Goal: Complete application form: Complete application form

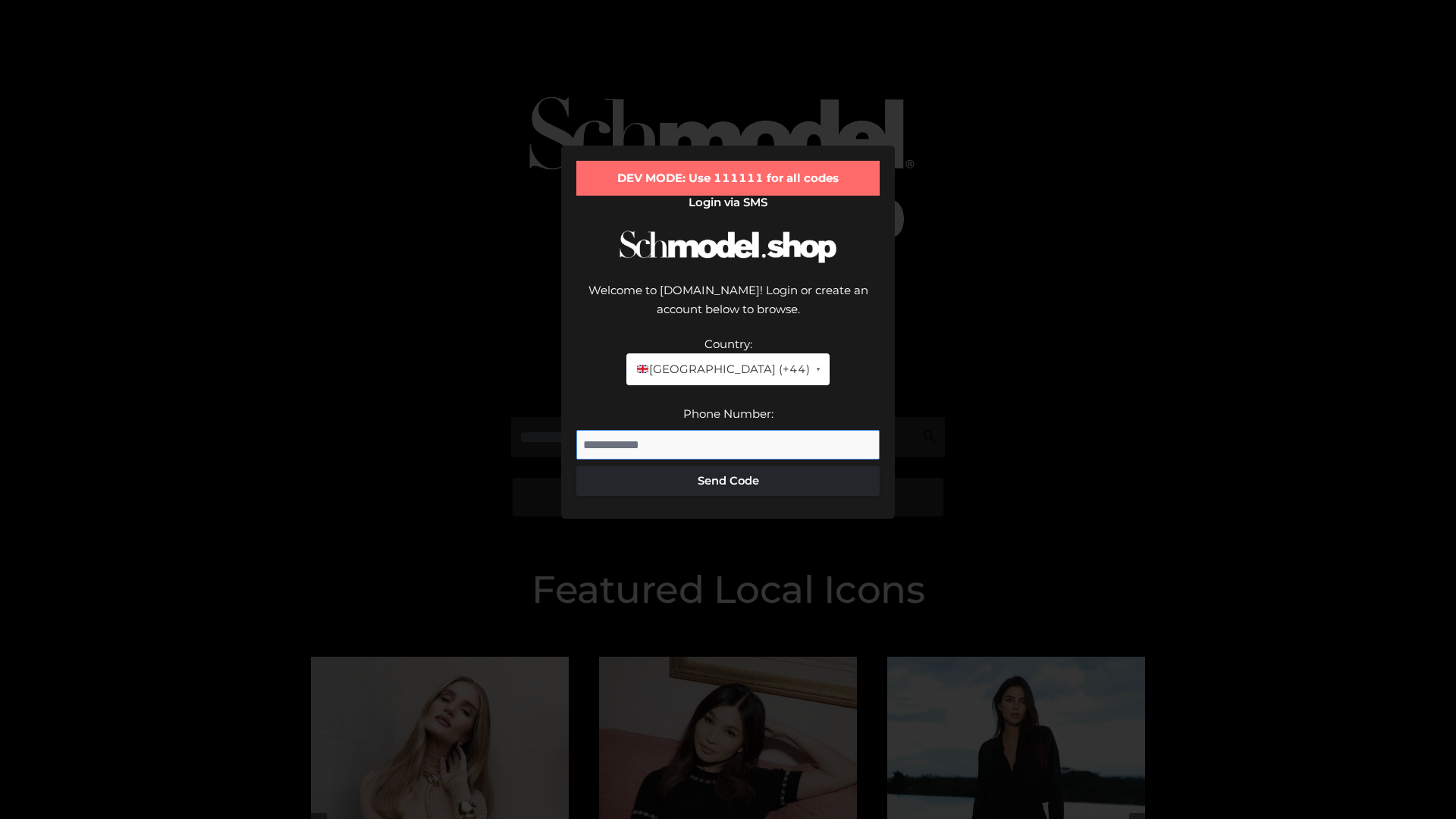
click at [728, 429] on input "Phone Number:" at bounding box center [727, 445] width 303 height 30
type input "**********"
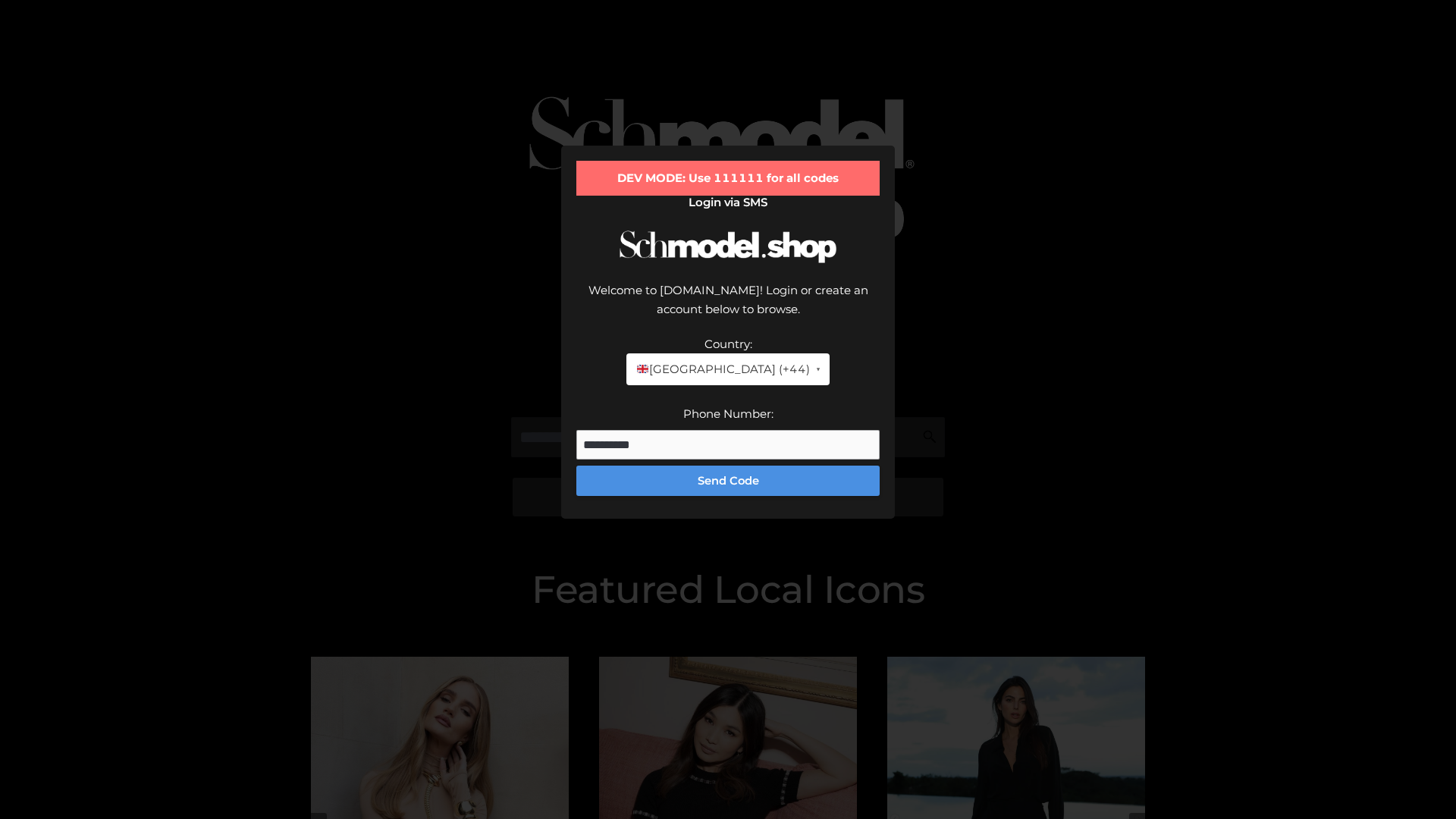
click at [728, 465] on button "Send Code" at bounding box center [727, 481] width 303 height 30
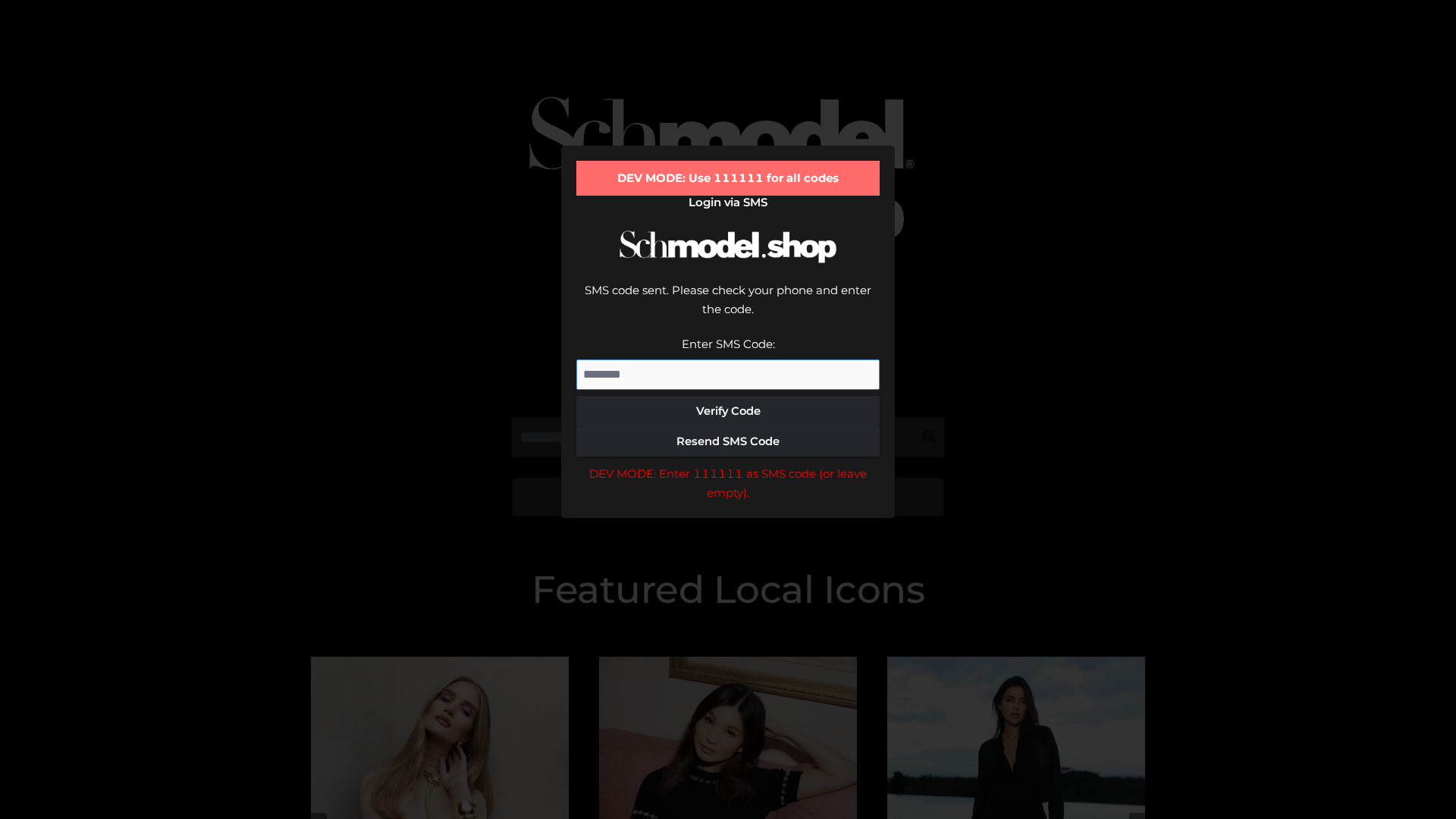
click at [728, 359] on input "Enter SMS Code:" at bounding box center [727, 374] width 303 height 30
type input "******"
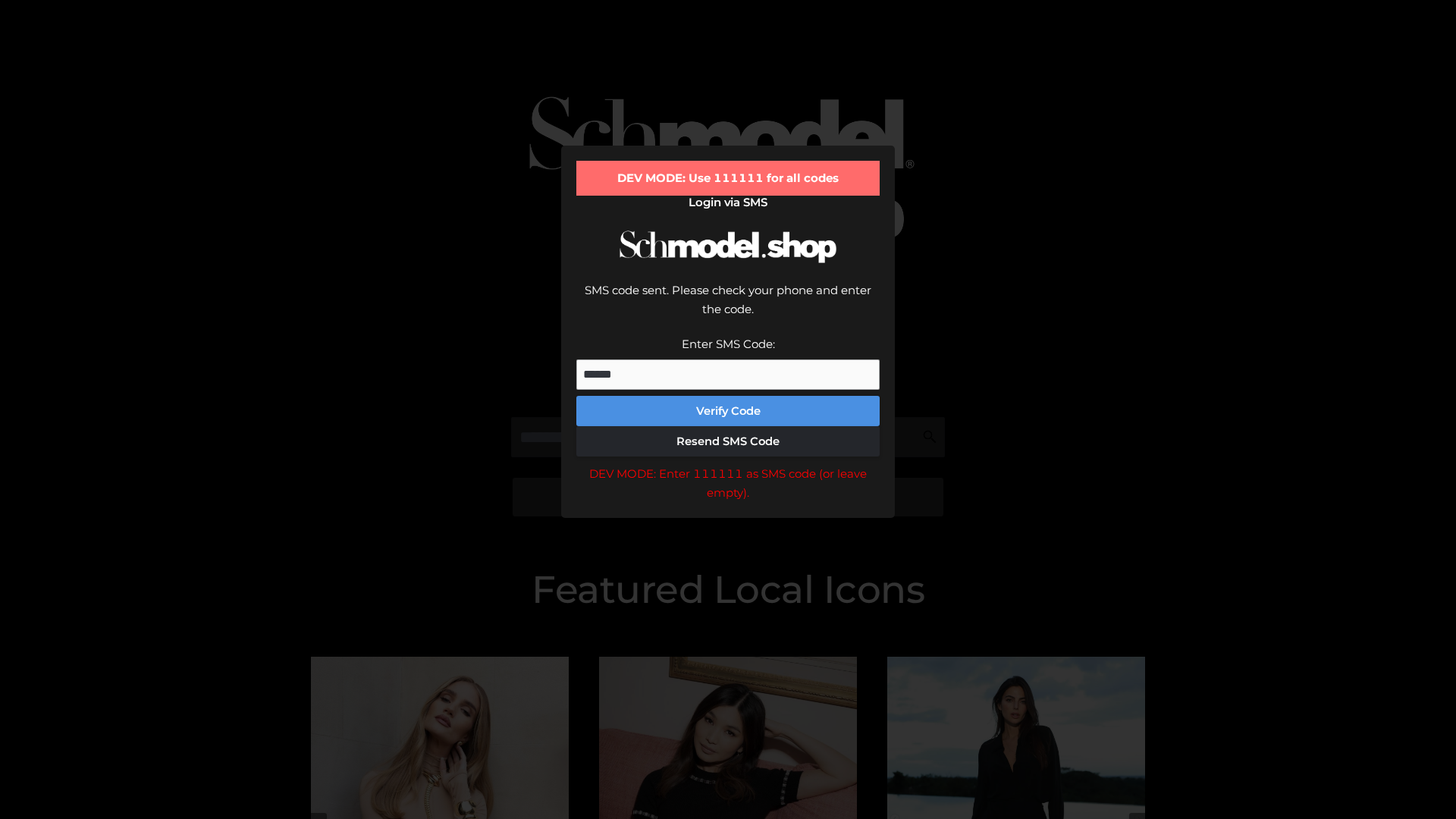
click at [728, 396] on button "Verify Code" at bounding box center [727, 411] width 303 height 30
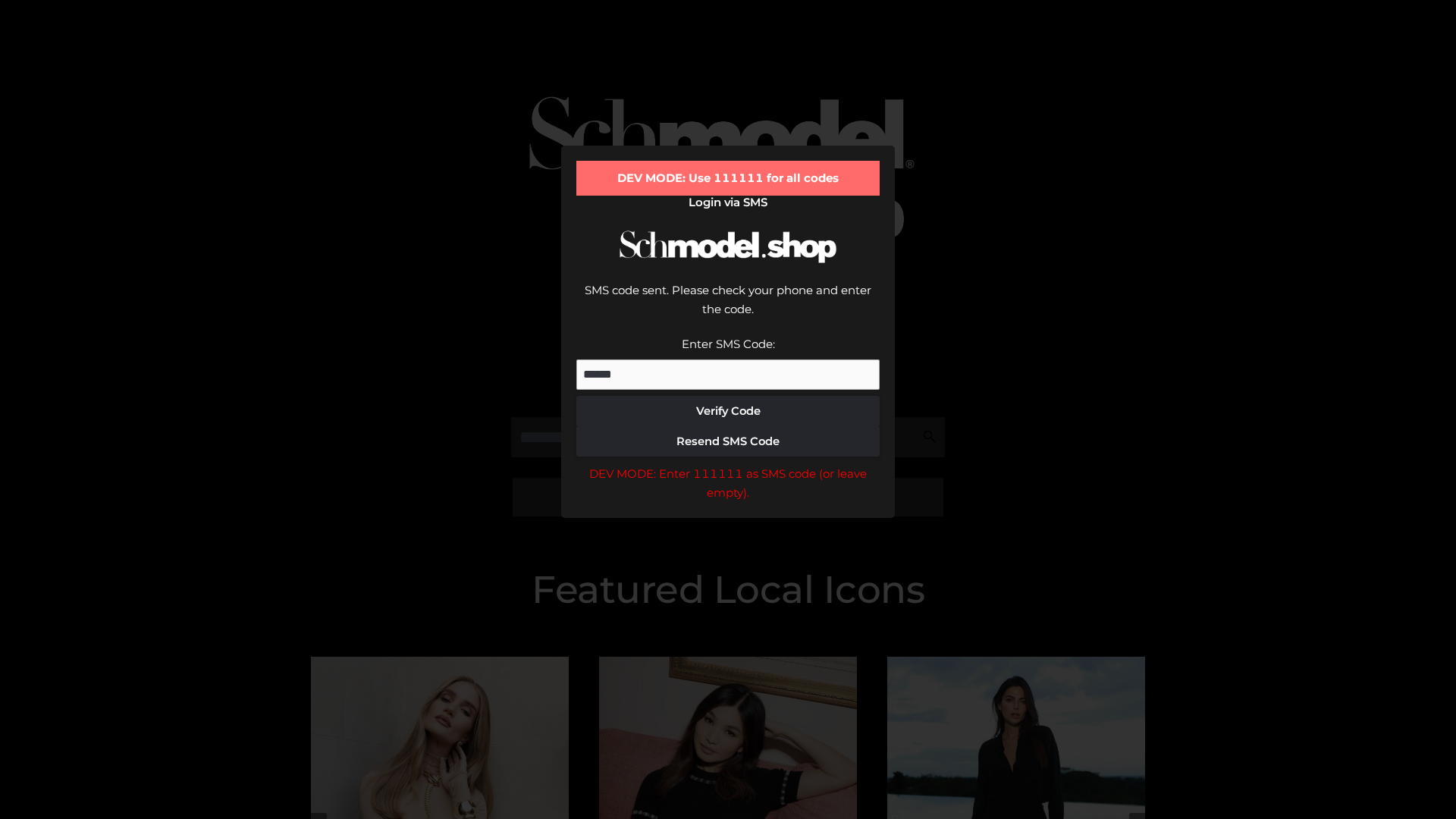
click at [728, 464] on div "DEV MODE: Enter 111111 as SMS code (or leave empty)." at bounding box center [727, 483] width 303 height 38
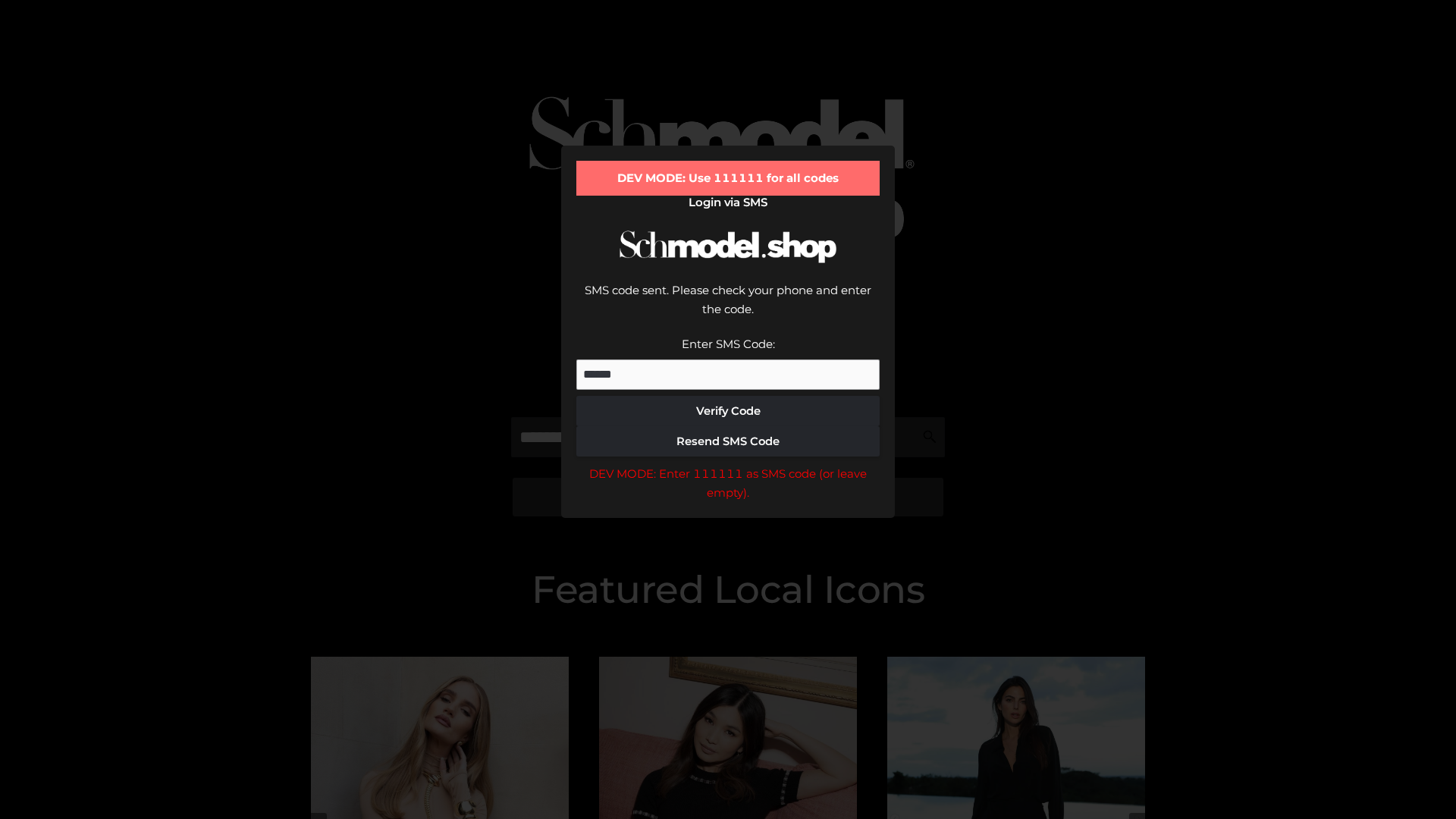
click at [728, 464] on div "DEV MODE: Enter 111111 as SMS code (or leave empty)." at bounding box center [727, 483] width 303 height 38
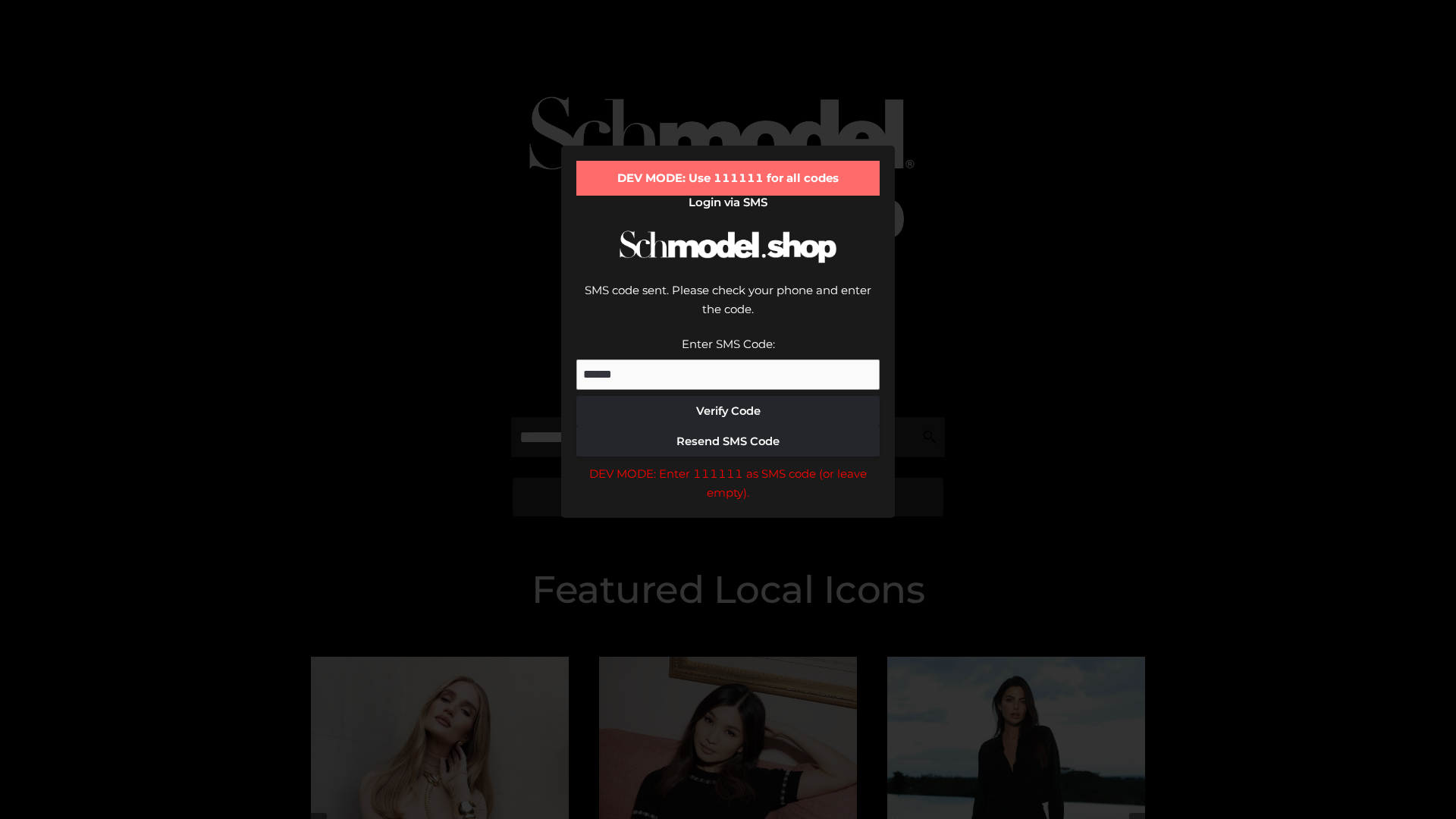
click at [728, 464] on div "DEV MODE: Enter 111111 as SMS code (or leave empty)." at bounding box center [727, 483] width 303 height 38
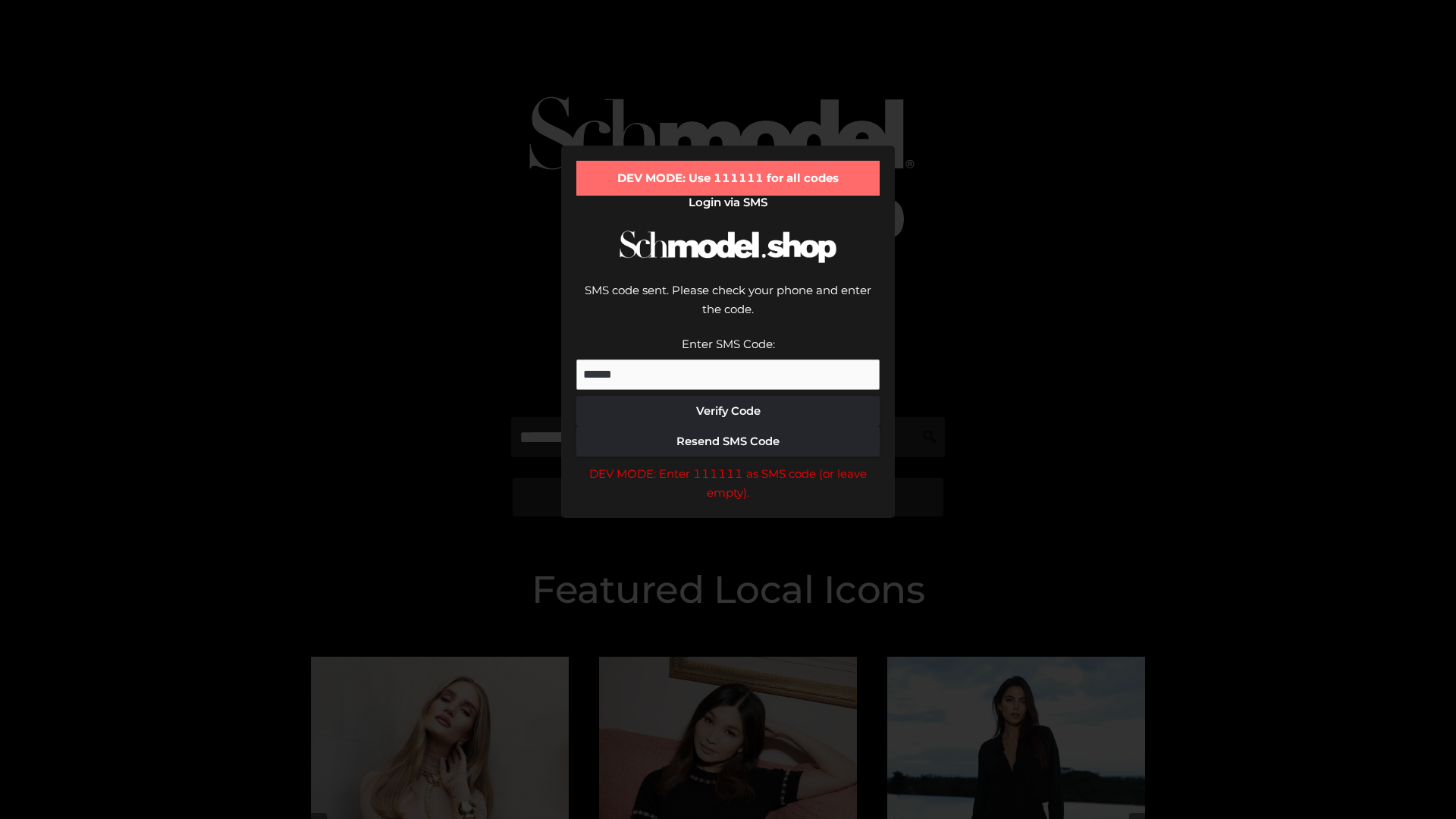
click at [728, 464] on div "DEV MODE: Enter 111111 as SMS code (or leave empty)." at bounding box center [727, 483] width 303 height 38
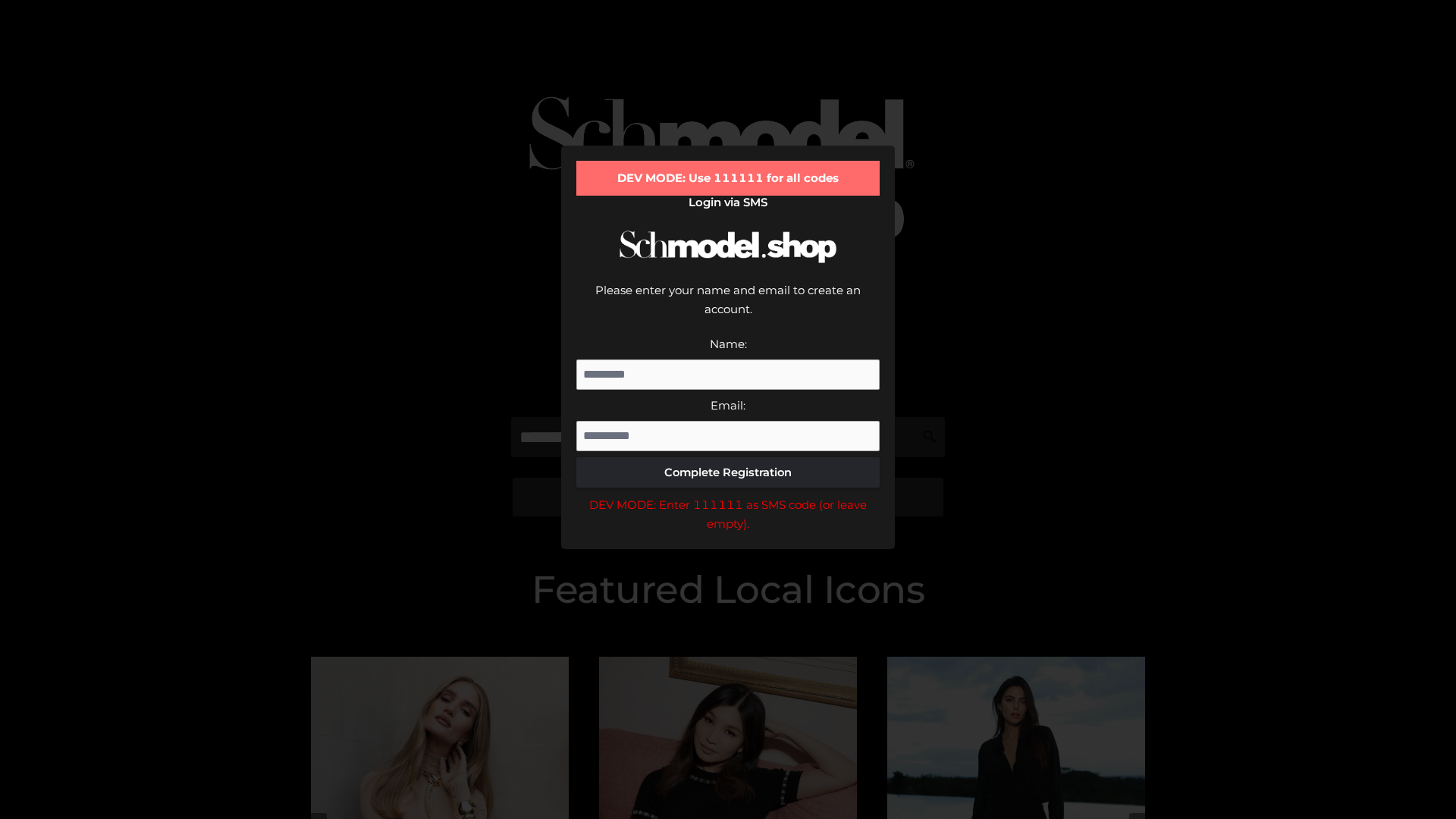
click at [728, 495] on div "DEV MODE: Enter 111111 as SMS code (or leave empty)." at bounding box center [727, 514] width 303 height 38
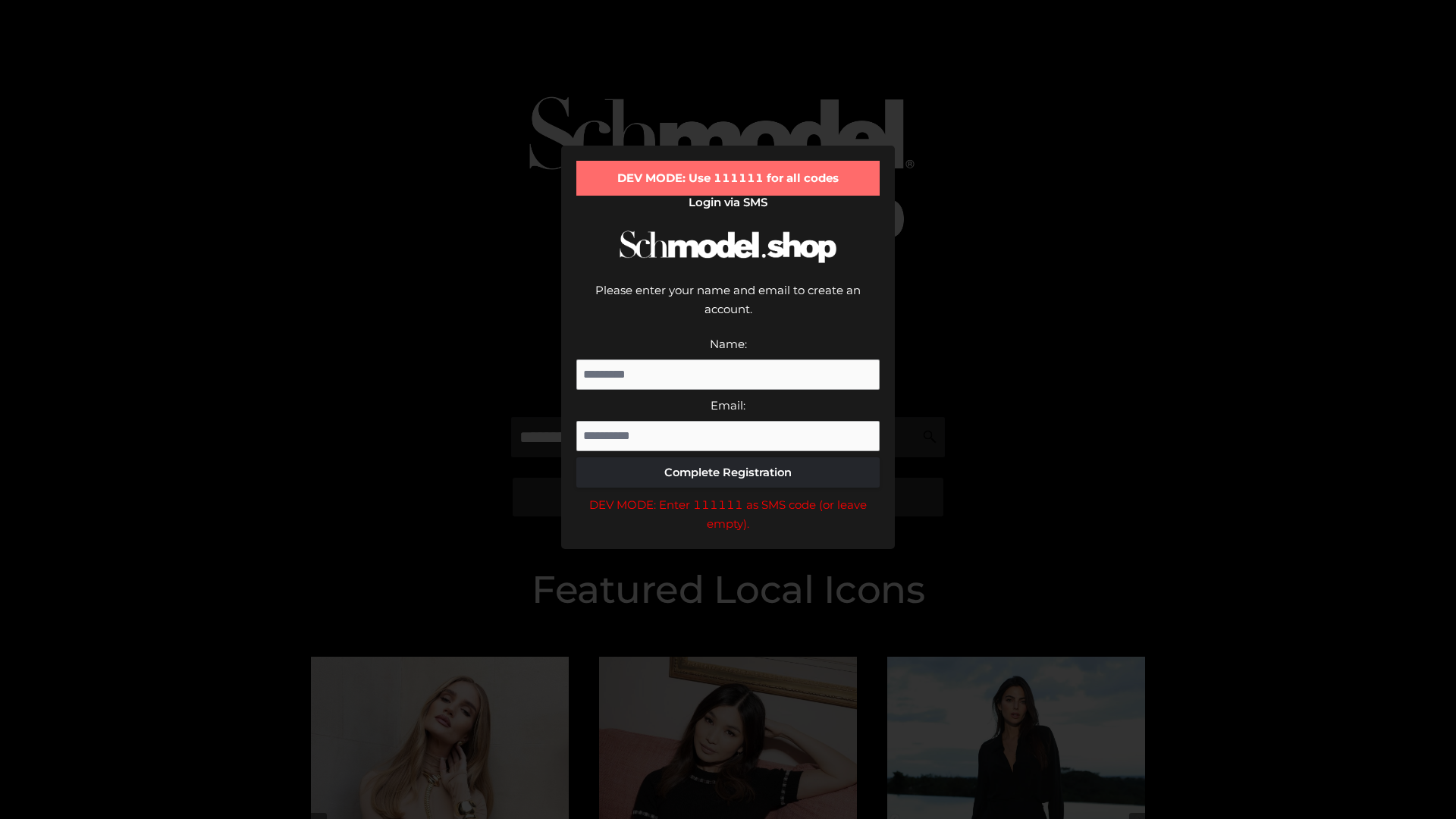
click at [728, 495] on div "DEV MODE: Enter 111111 as SMS code (or leave empty)." at bounding box center [727, 514] width 303 height 38
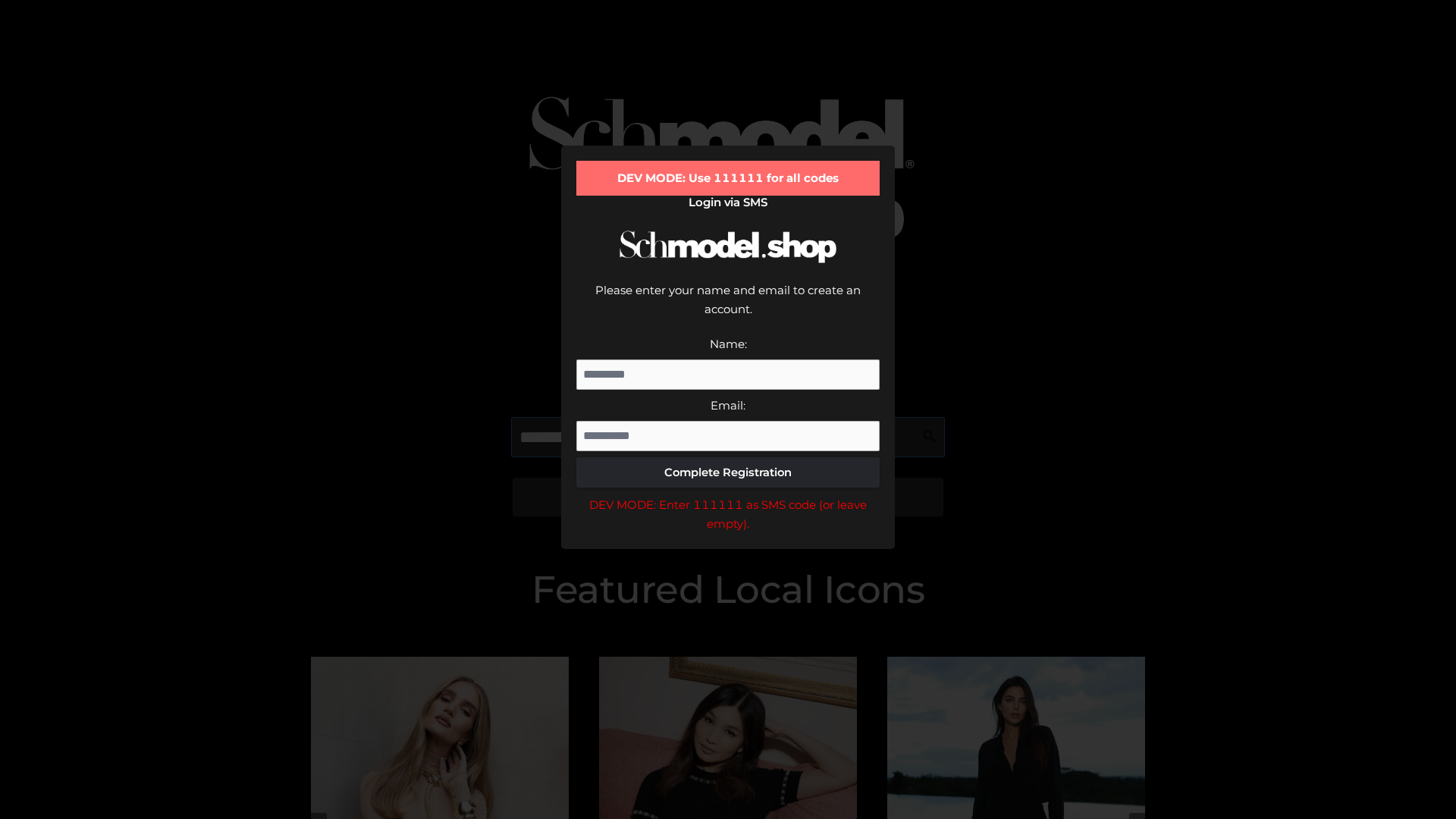
scroll to position [0, 55]
click at [728, 495] on div "DEV MODE: Enter 111111 as SMS code (or leave empty)." at bounding box center [727, 514] width 303 height 38
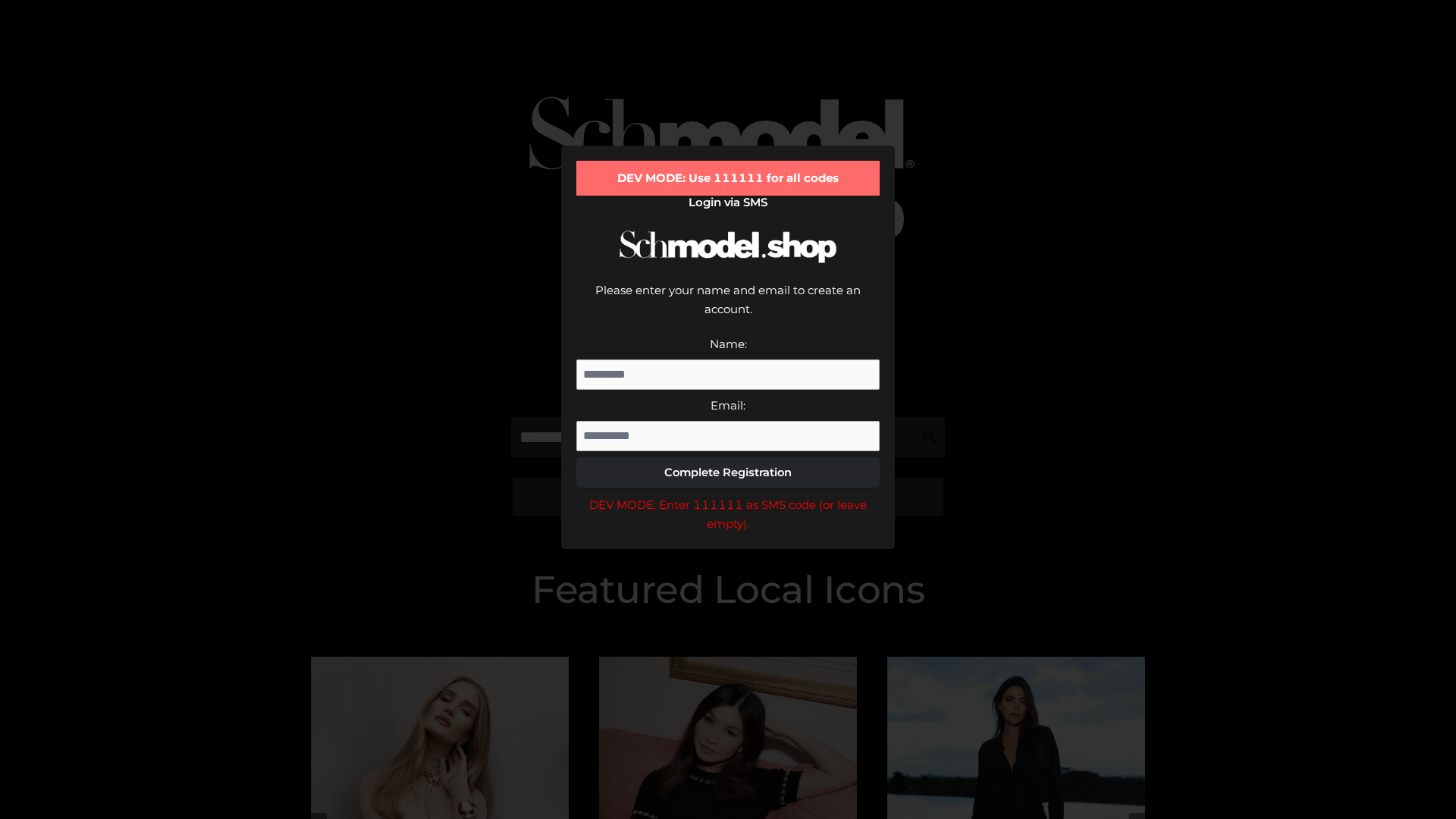
click at [728, 495] on div "DEV MODE: Enter 111111 as SMS code (or leave empty)." at bounding box center [727, 514] width 303 height 38
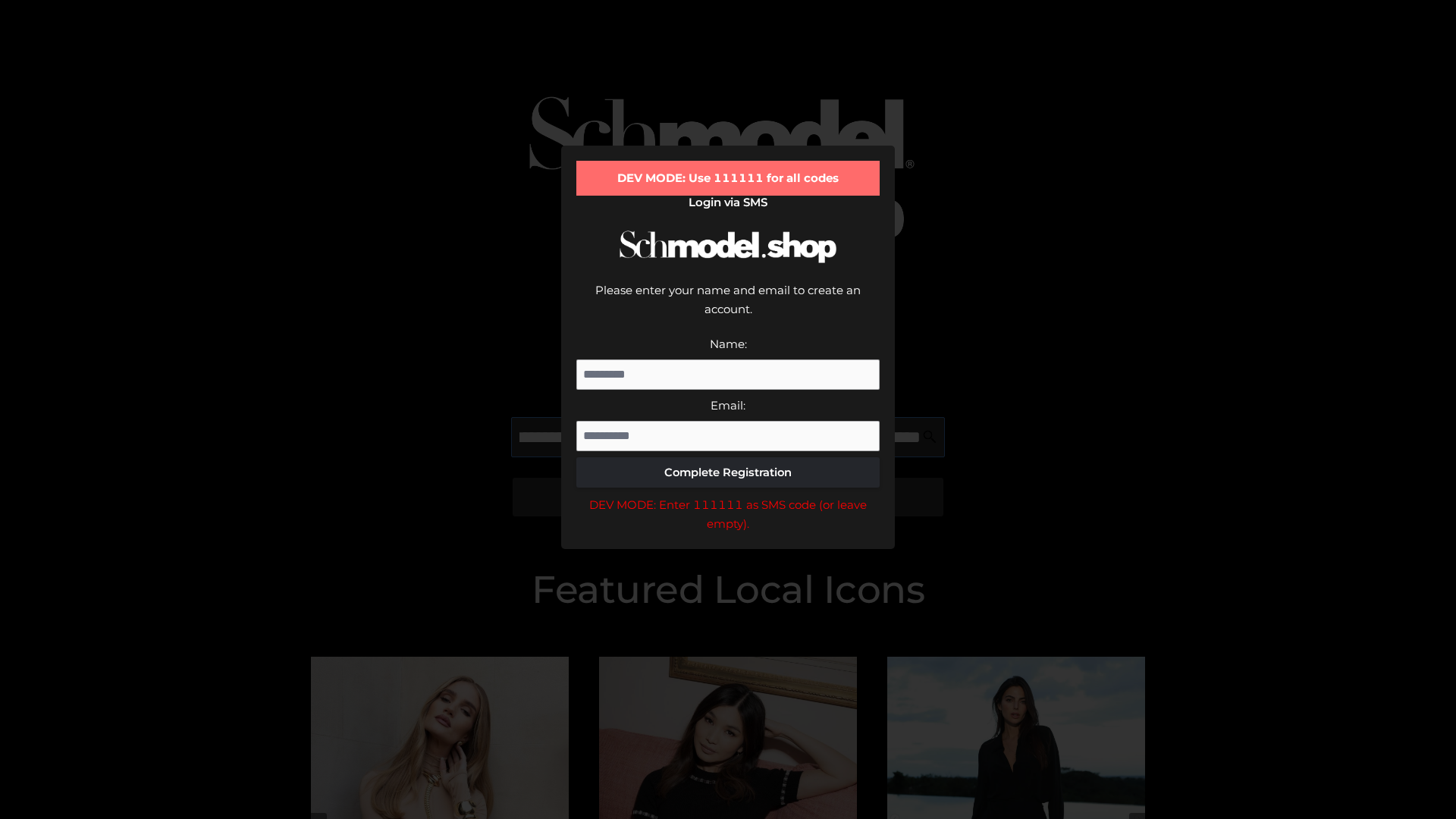
scroll to position [0, 148]
click at [728, 495] on div "DEV MODE: Enter 111111 as SMS code (or leave empty)." at bounding box center [727, 514] width 303 height 38
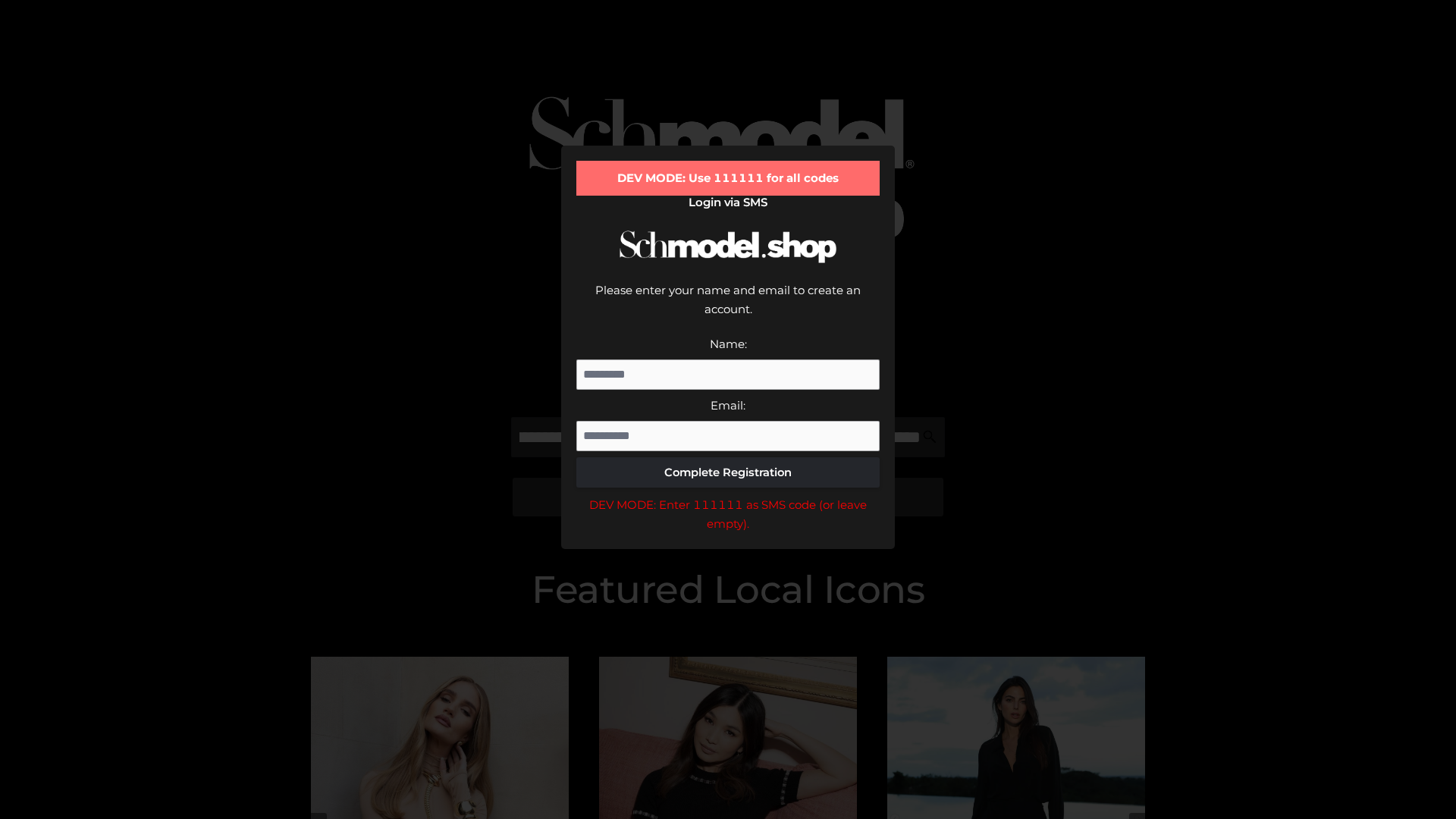
click at [728, 495] on div "DEV MODE: Enter 111111 as SMS code (or leave empty)." at bounding box center [727, 514] width 303 height 38
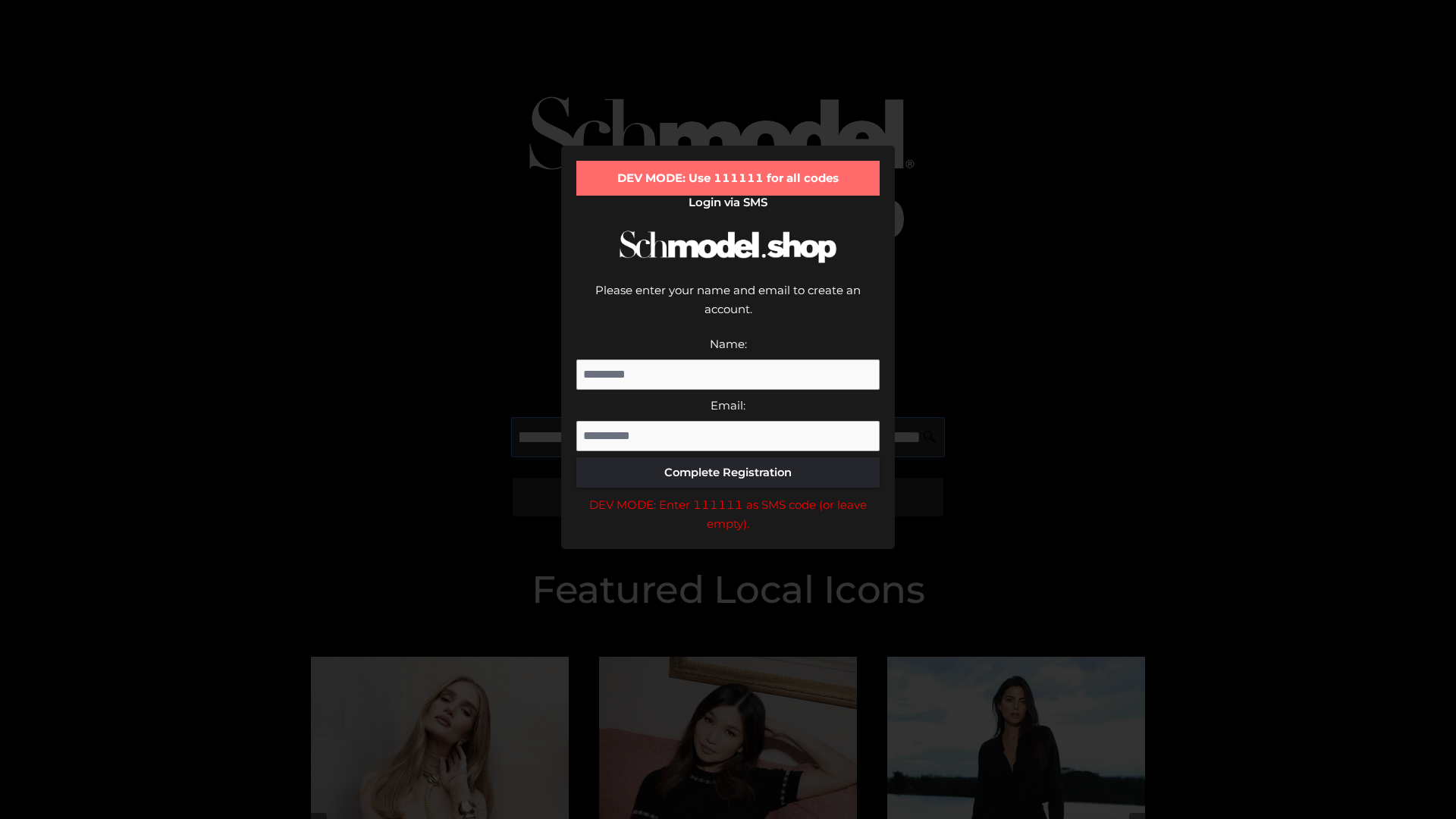
scroll to position [0, 242]
click at [728, 495] on div "DEV MODE: Enter 111111 as SMS code (or leave empty)." at bounding box center [727, 514] width 303 height 38
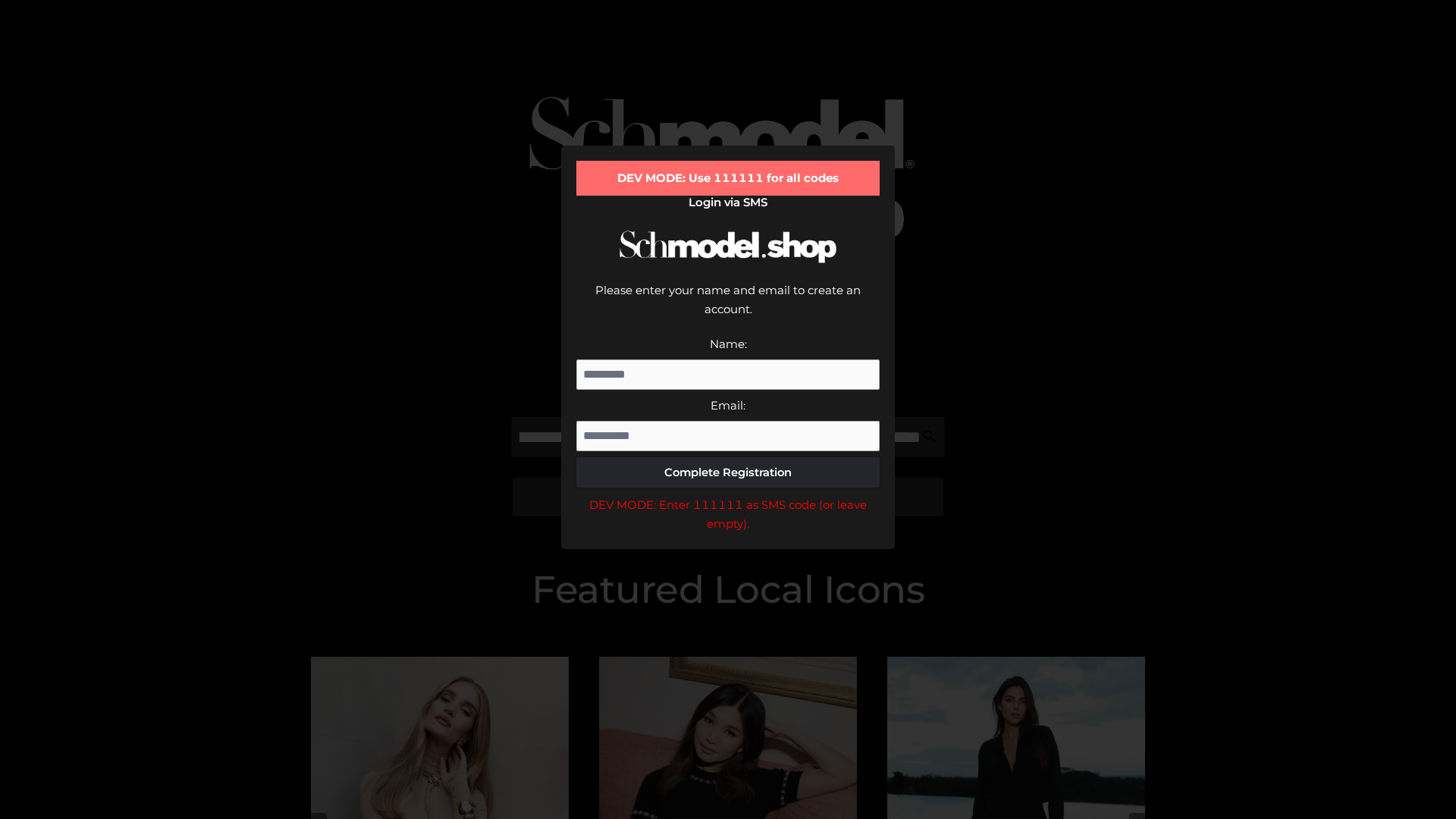
click at [728, 495] on div "DEV MODE: Enter 111111 as SMS code (or leave empty)." at bounding box center [727, 514] width 303 height 38
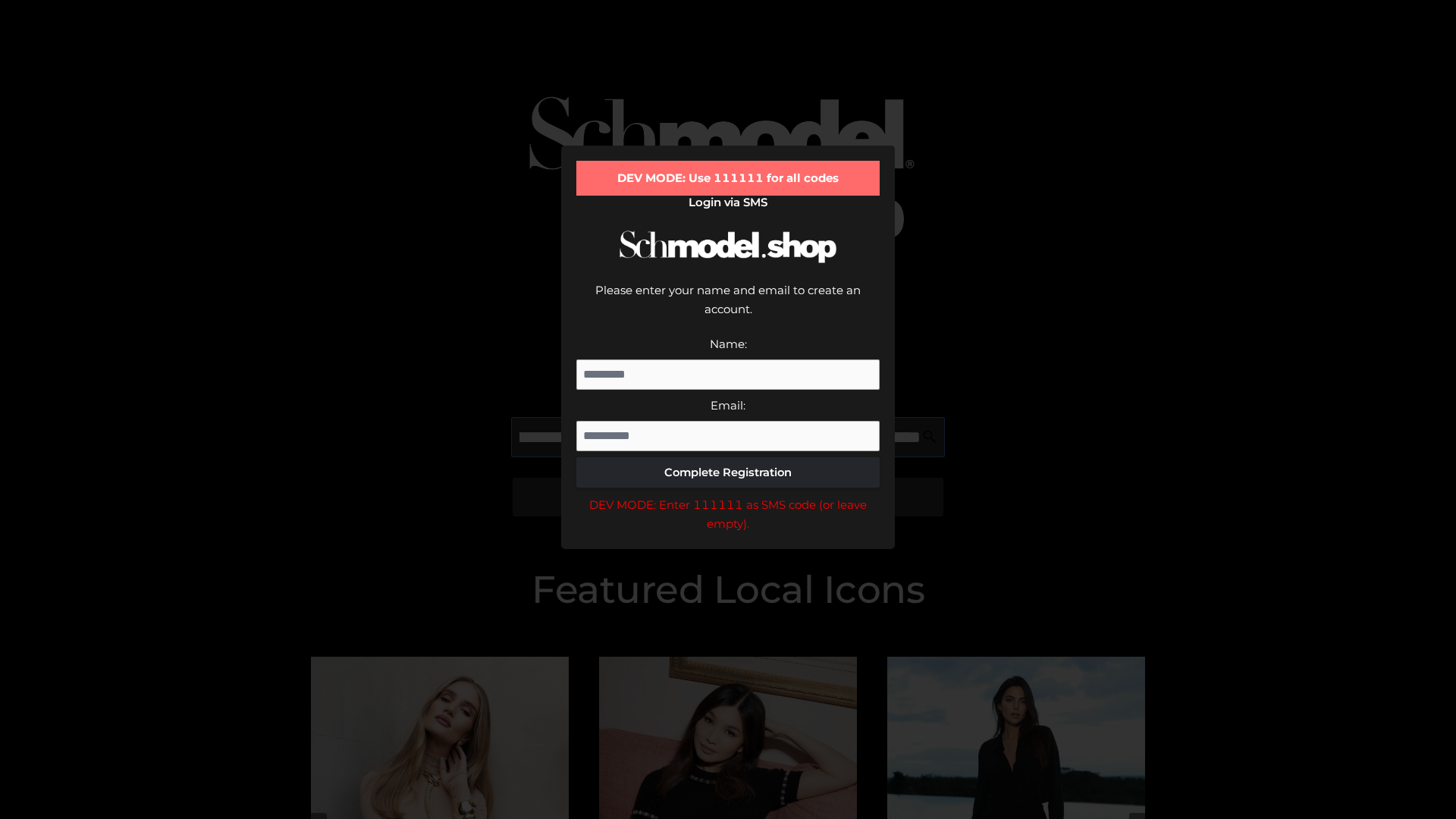
scroll to position [0, 330]
click at [728, 495] on div "DEV MODE: Enter 111111 as SMS code (or leave empty)." at bounding box center [727, 514] width 303 height 38
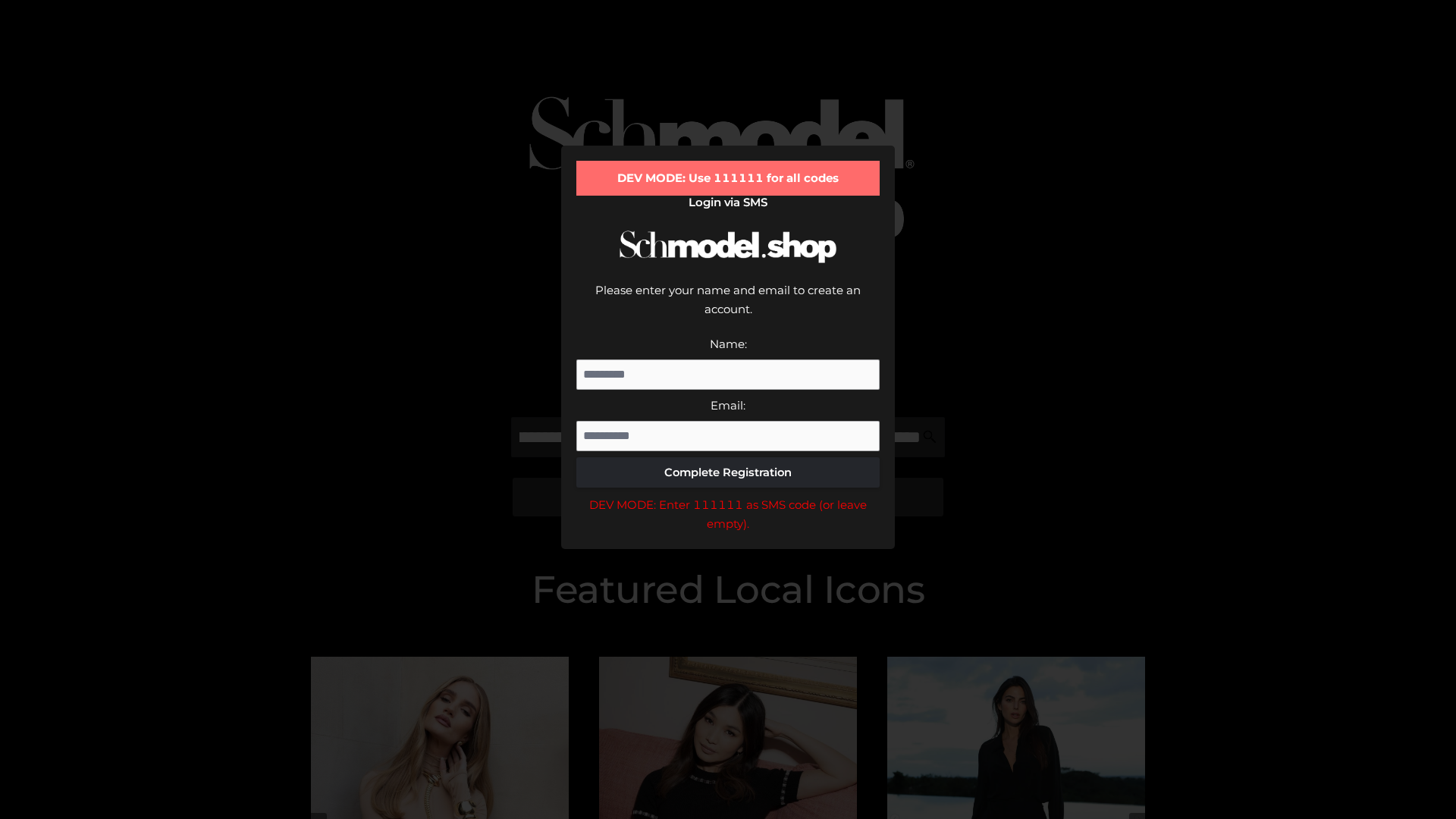
click at [728, 495] on div "DEV MODE: Enter 111111 as SMS code (or leave empty)." at bounding box center [727, 514] width 303 height 38
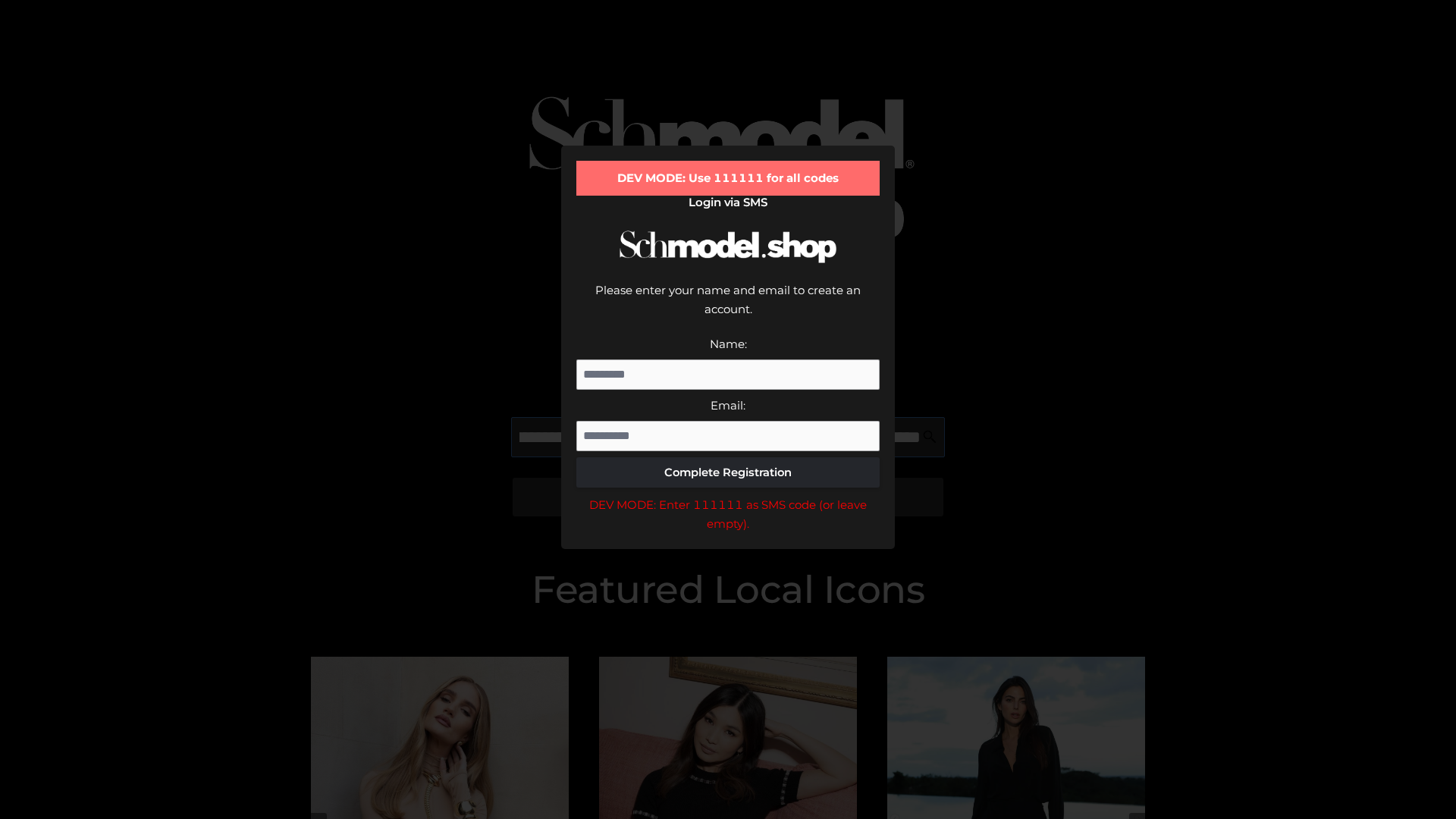
scroll to position [0, 422]
click at [728, 495] on div "DEV MODE: Enter 111111 as SMS code (or leave empty)." at bounding box center [727, 514] width 303 height 38
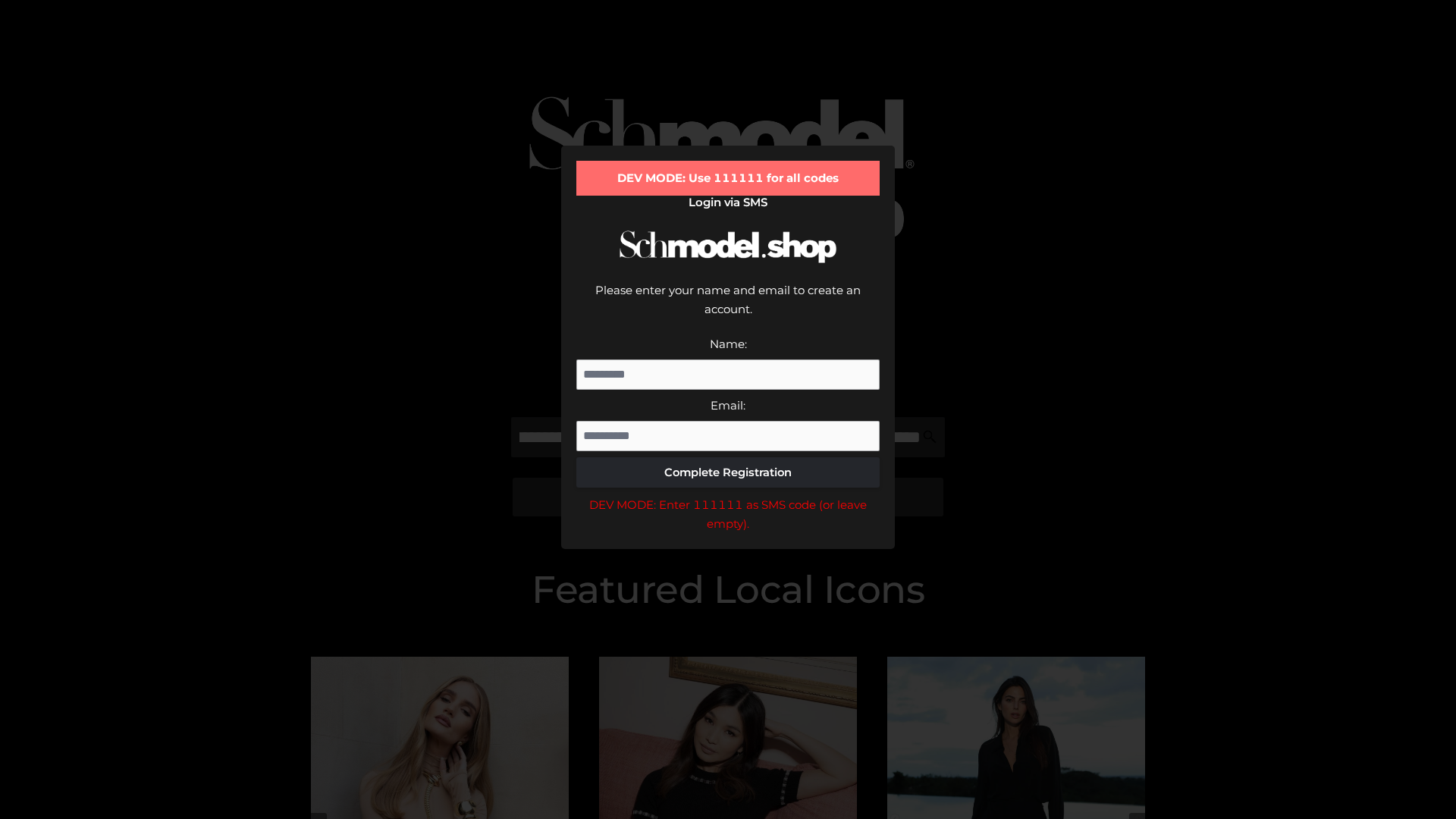
click at [728, 495] on div "DEV MODE: Enter 111111 as SMS code (or leave empty)." at bounding box center [727, 514] width 303 height 38
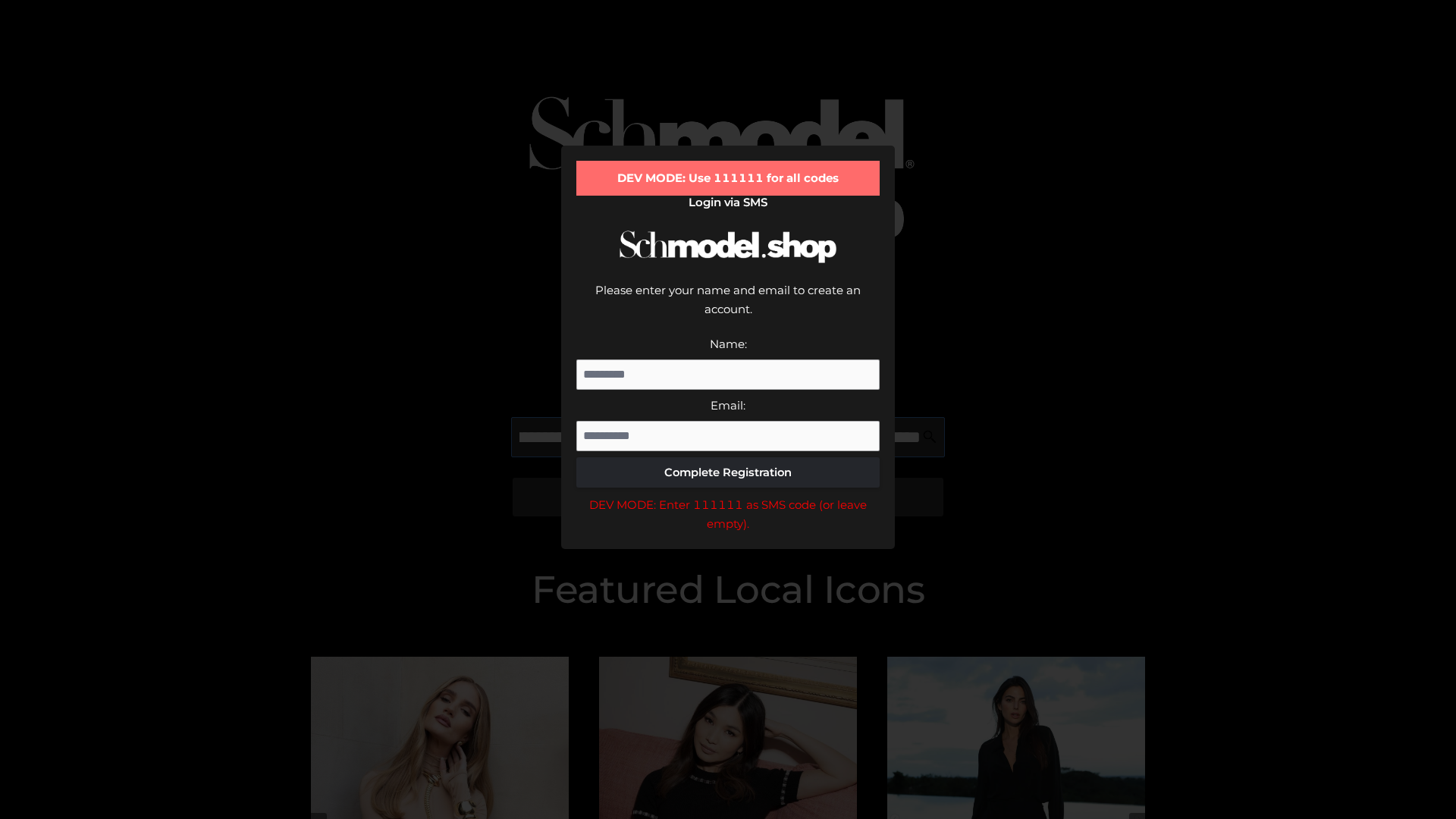
scroll to position [0, 517]
click at [728, 495] on div "DEV MODE: Enter 111111 as SMS code (or leave empty)." at bounding box center [727, 514] width 303 height 38
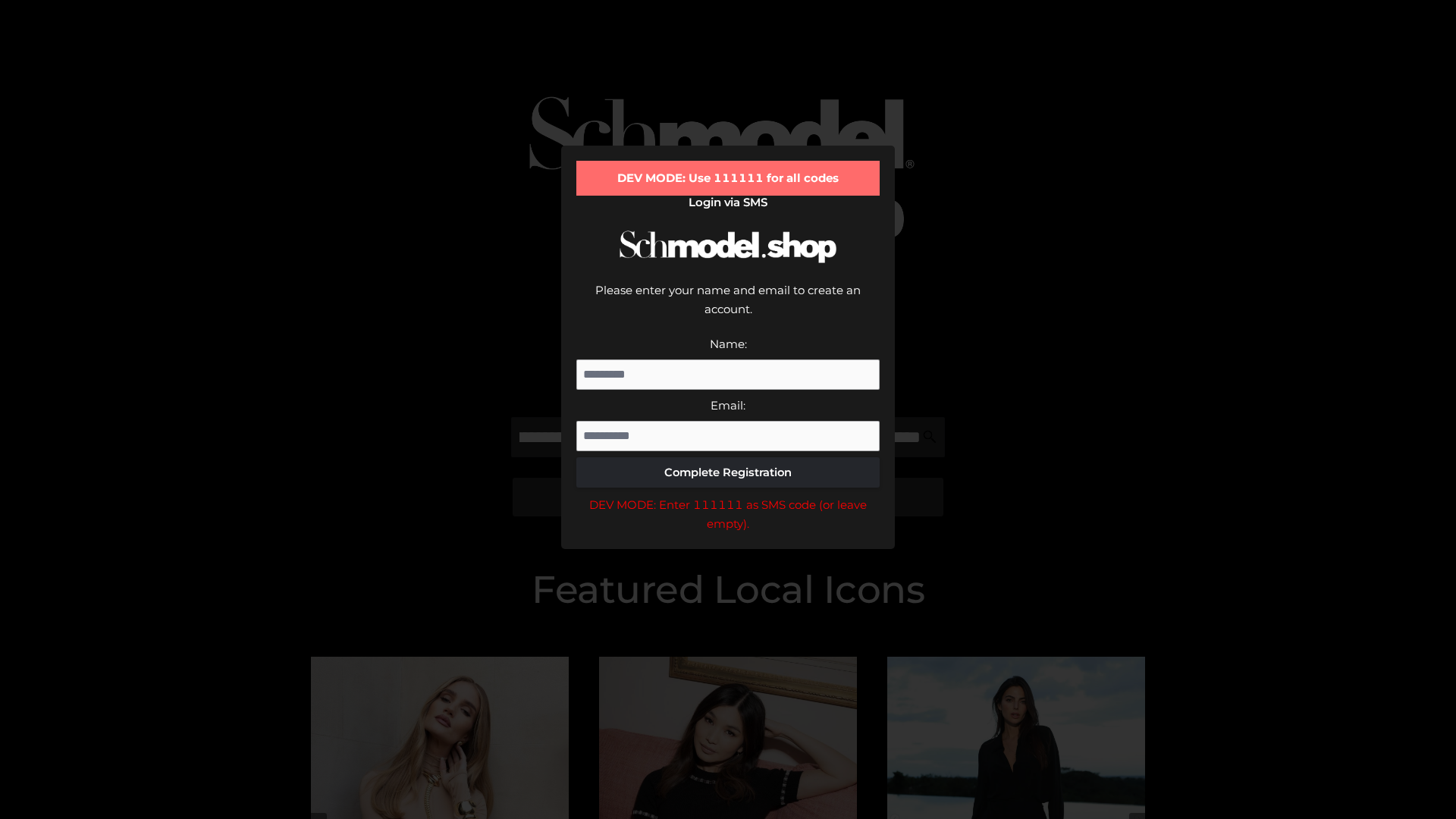
click at [728, 495] on div "DEV MODE: Enter 111111 as SMS code (or leave empty)." at bounding box center [727, 514] width 303 height 38
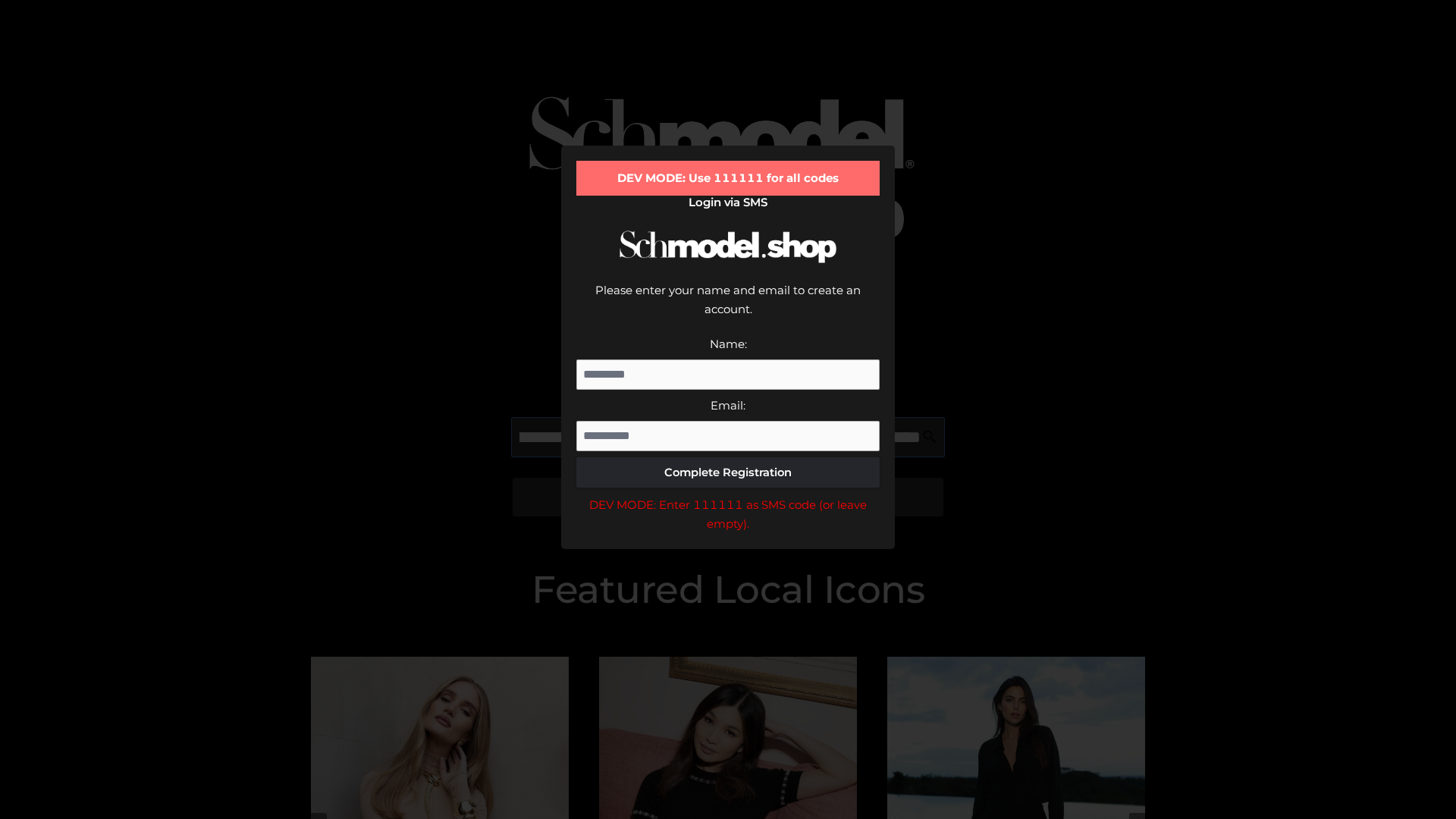
scroll to position [0, 605]
click at [728, 495] on div "DEV MODE: Enter 111111 as SMS code (or leave empty)." at bounding box center [727, 514] width 303 height 38
type input "**********"
